Goal: Transaction & Acquisition: Purchase product/service

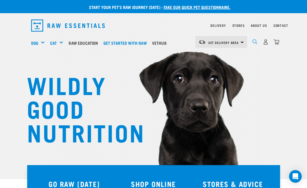
click at [257, 41] on img "dropdown navigation" at bounding box center [254, 41] width 5 height 5
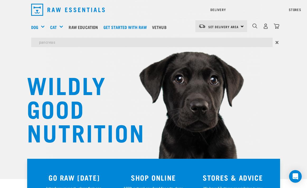
type input "pancreas"
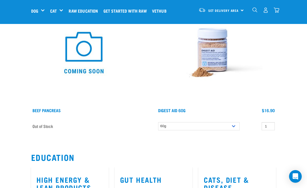
scroll to position [78, 0]
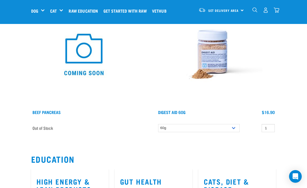
click at [76, 60] on img at bounding box center [83, 54] width 105 height 105
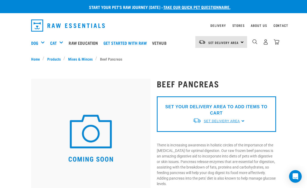
click at [230, 119] on span "Set Delivery Area" at bounding box center [221, 121] width 36 height 4
click at [211, 133] on link "[GEOGRAPHIC_DATA]" at bounding box center [218, 133] width 52 height 9
